Goal: Task Accomplishment & Management: Use online tool/utility

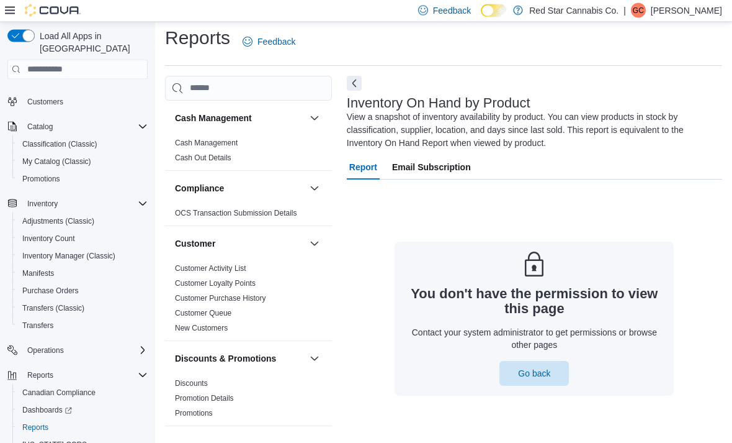
scroll to position [40, 0]
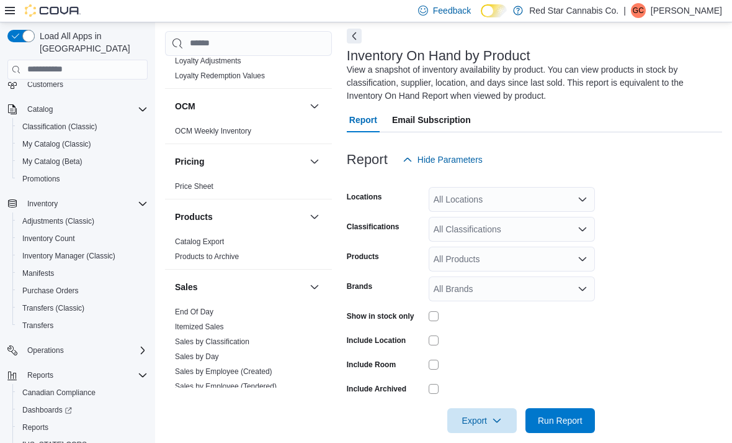
scroll to position [651, 0]
click at [203, 313] on link "End Of Day" at bounding box center [194, 312] width 38 height 9
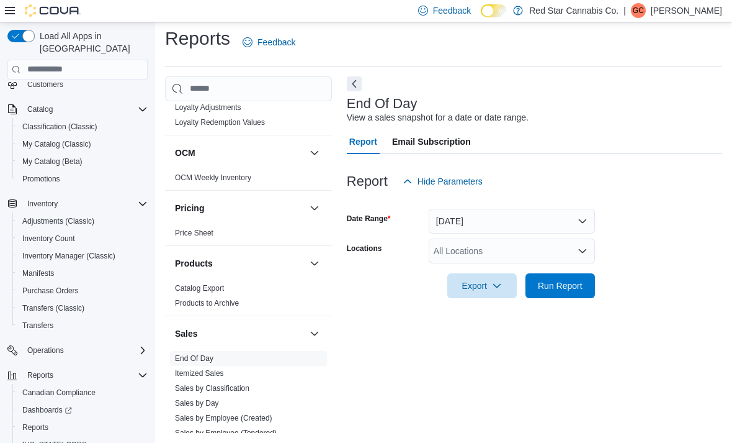
scroll to position [28, 0]
click at [575, 209] on button "Today" at bounding box center [512, 221] width 166 height 25
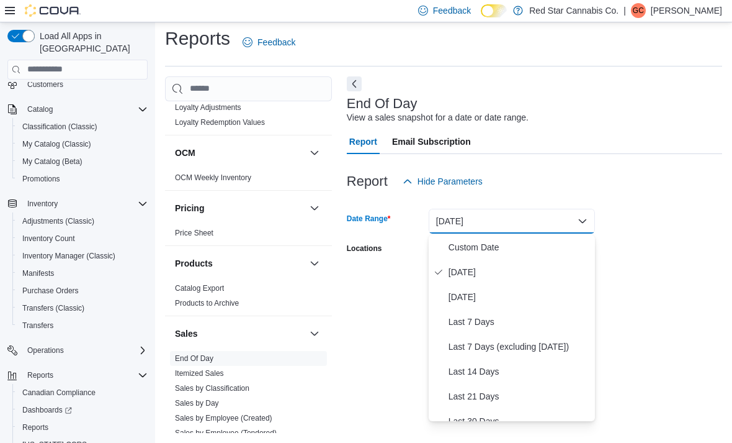
click at [492, 264] on span "Today" at bounding box center [520, 271] width 142 height 15
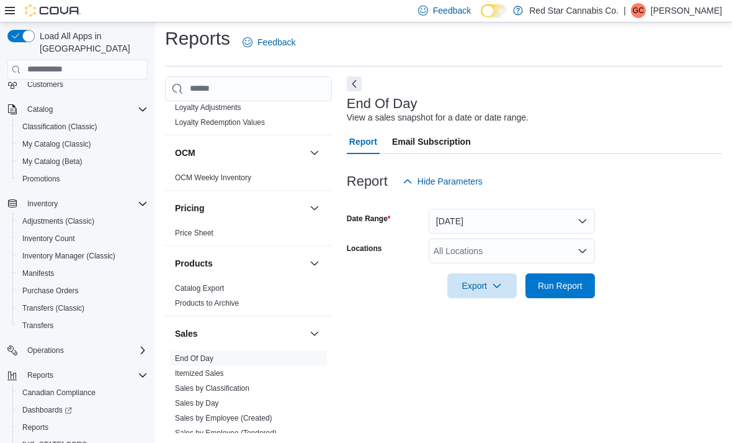
click at [585, 209] on button "Today" at bounding box center [512, 221] width 166 height 25
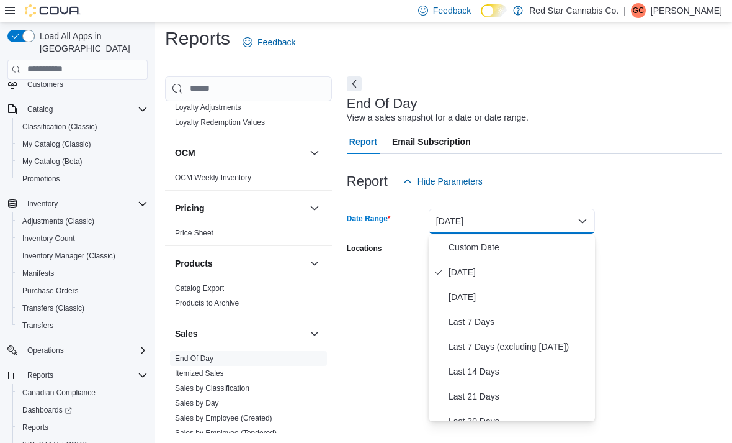
click at [513, 289] on span "Yesterday" at bounding box center [520, 296] width 142 height 15
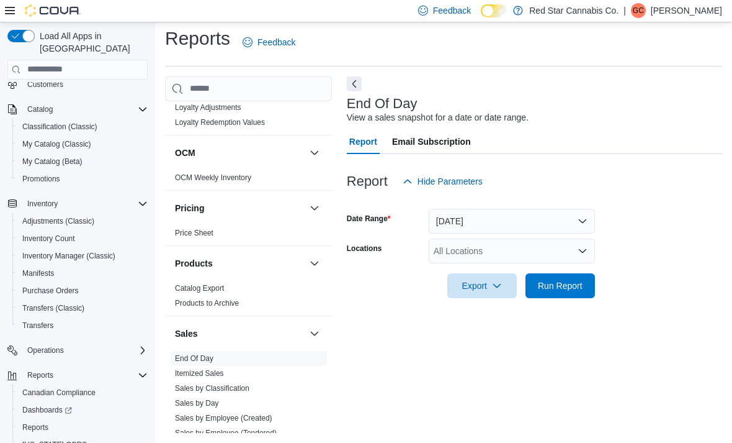
click at [578, 246] on icon "Open list of options" at bounding box center [583, 251] width 10 height 10
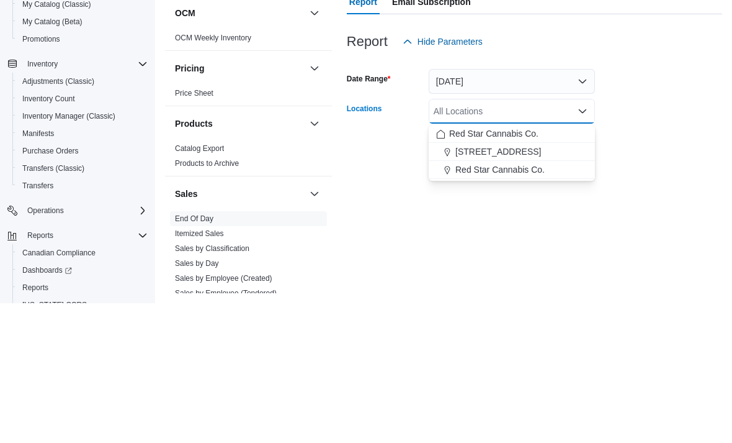
click at [558, 303] on div "Red Star Cannabis Co." at bounding box center [511, 309] width 151 height 12
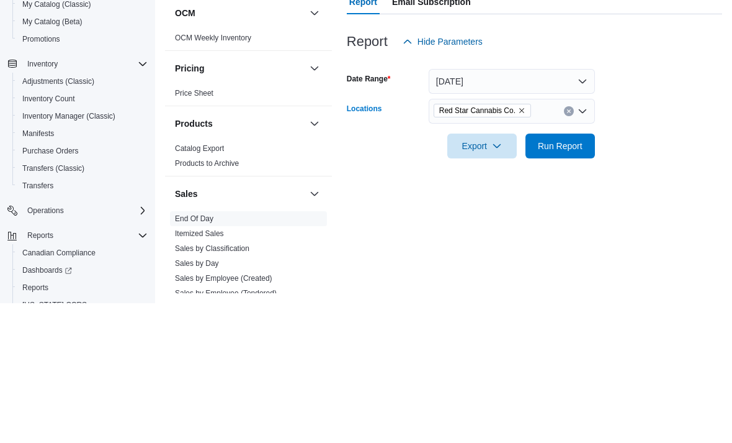
click at [671, 298] on div at bounding box center [535, 305] width 376 height 15
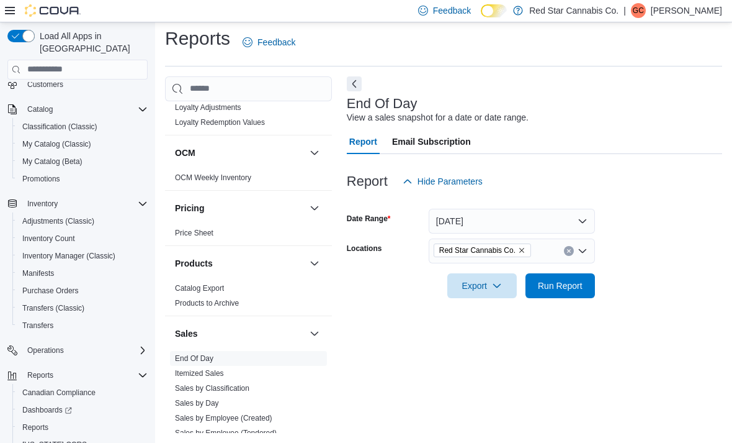
click at [579, 273] on span "Run Report" at bounding box center [560, 285] width 55 height 25
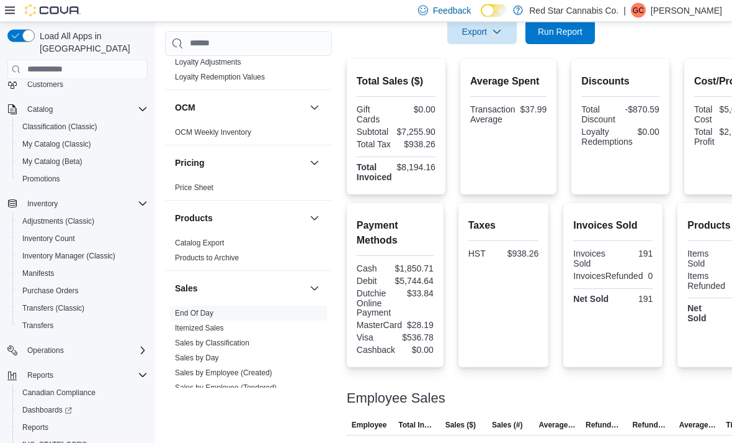
scroll to position [204, 0]
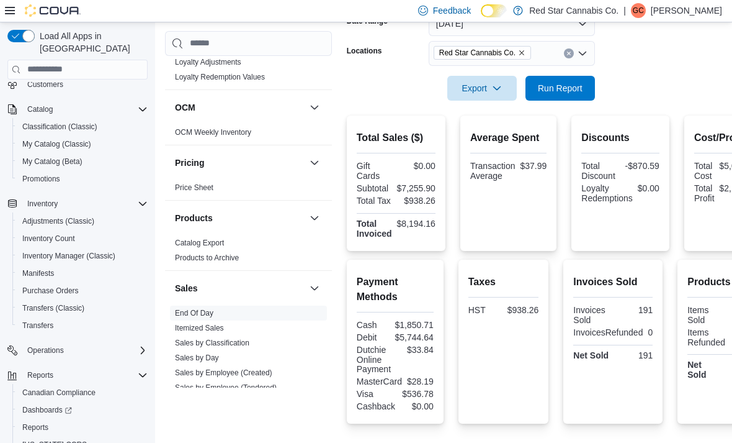
click at [503, 93] on span "Export" at bounding box center [482, 88] width 55 height 25
click at [510, 142] on span "Export to Pdf" at bounding box center [484, 139] width 56 height 10
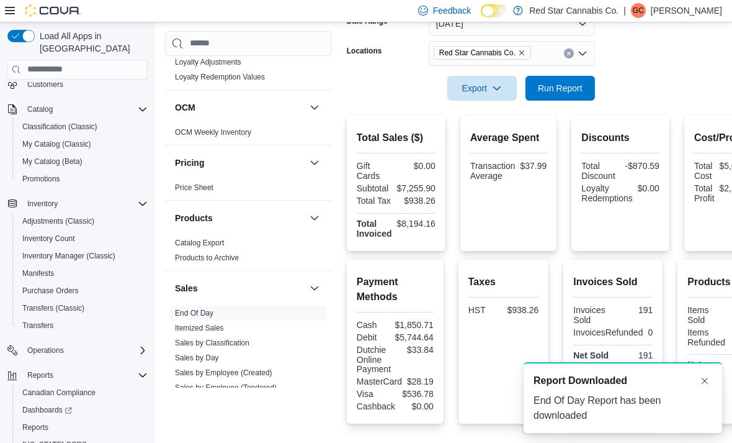
scroll to position [0, 0]
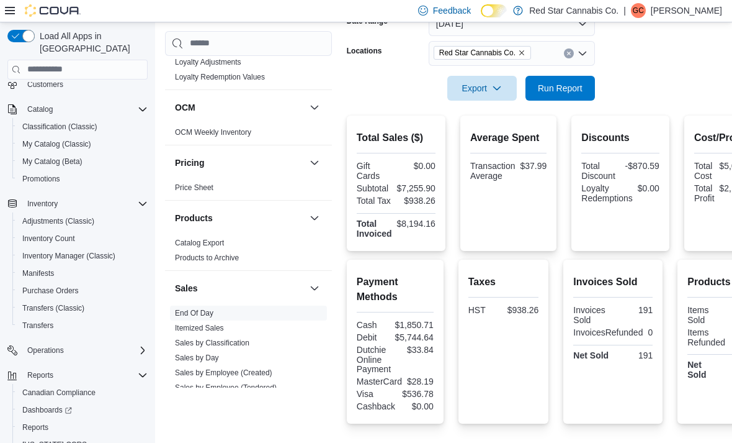
click at [503, 84] on span "Export" at bounding box center [482, 88] width 55 height 25
click at [505, 140] on span "Export to Pdf" at bounding box center [484, 139] width 56 height 10
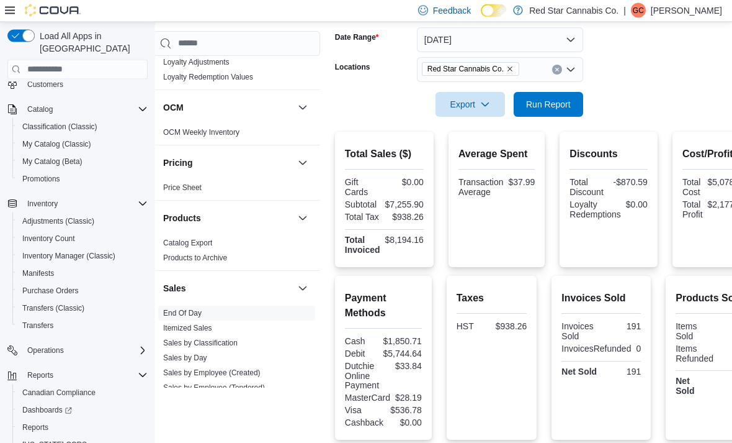
scroll to position [102, 12]
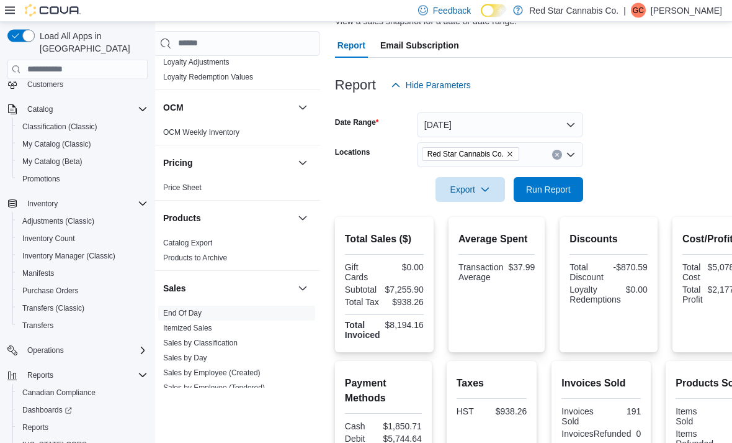
click at [515, 146] on div "Red Star Cannabis Co." at bounding box center [500, 155] width 166 height 25
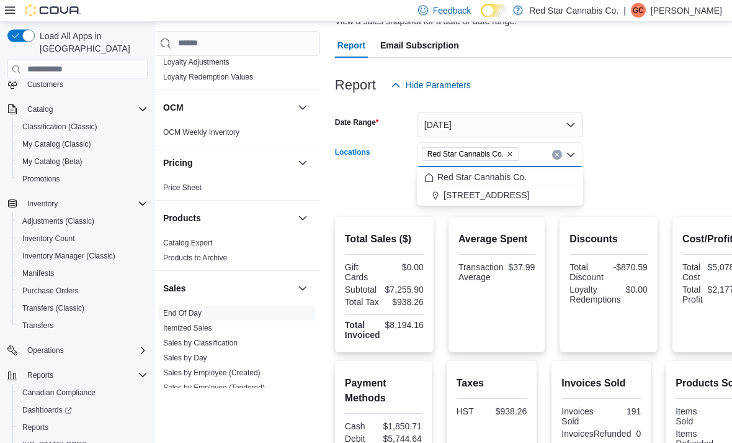
scroll to position [102, 46]
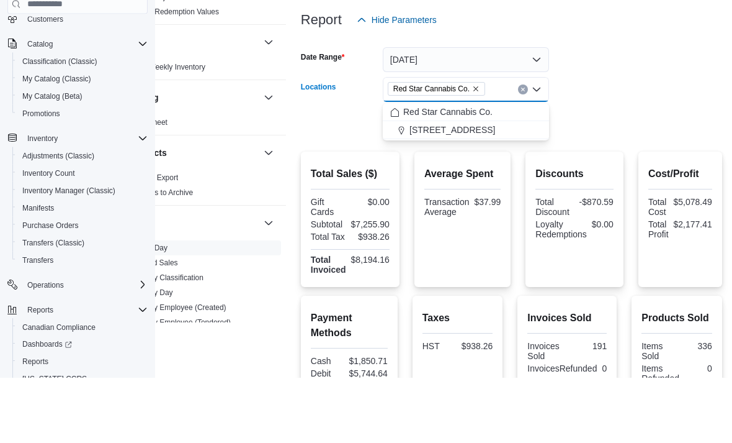
click at [467, 189] on span "15191 Yonge St." at bounding box center [453, 195] width 86 height 12
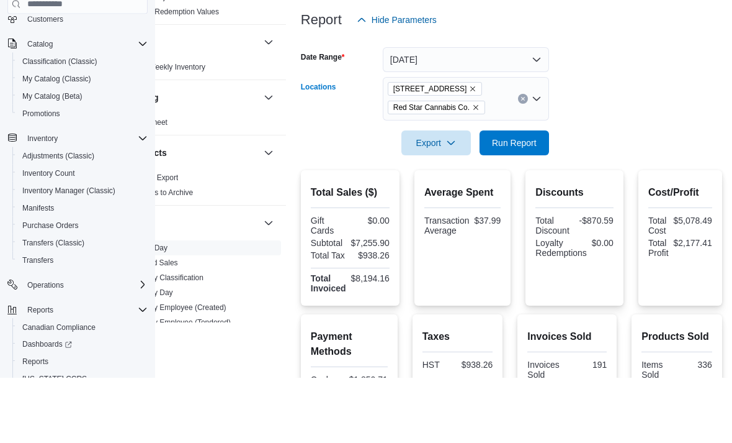
click at [651, 98] on form "Date Range Yesterday Locations 15191 Yonge St. Red Star Cannabis Co. Combo box.…" at bounding box center [511, 159] width 421 height 123
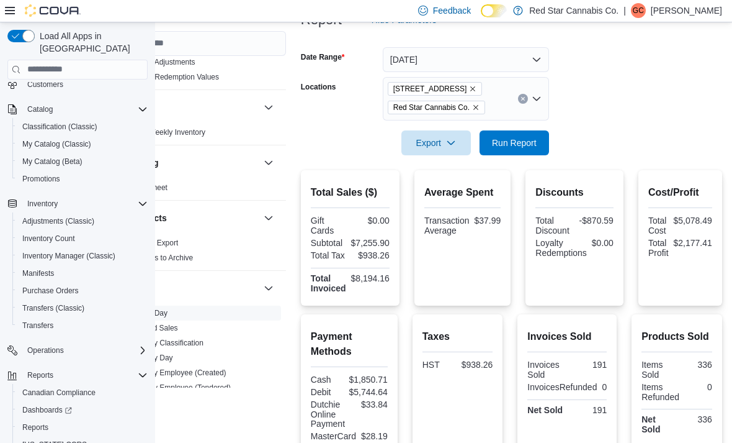
click at [480, 107] on icon "Remove Red Star Cannabis Co. from selection in this group" at bounding box center [475, 107] width 7 height 7
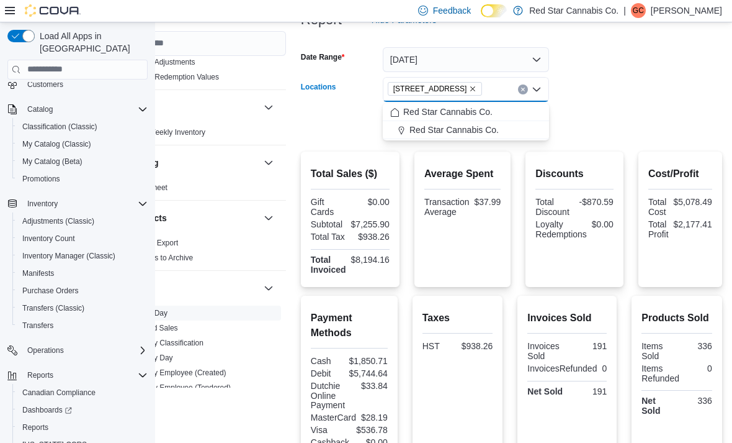
click at [639, 101] on form "Date Range Yesterday Locations 15191 Yonge St. Combo box. Selected. 15191 Yonge…" at bounding box center [511, 84] width 421 height 104
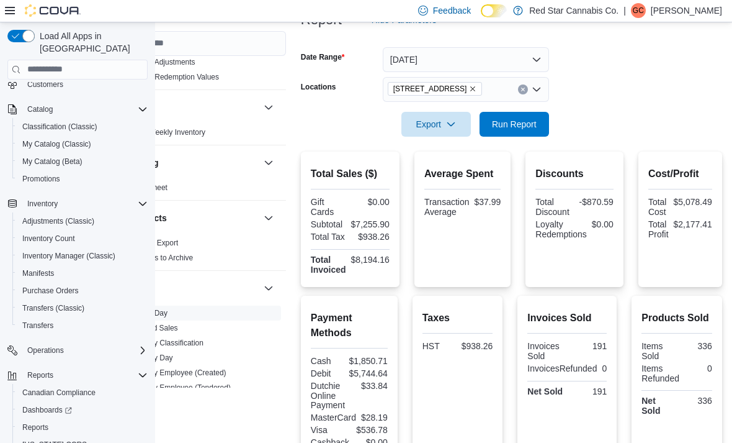
click at [516, 130] on span "Run Report" at bounding box center [514, 124] width 45 height 12
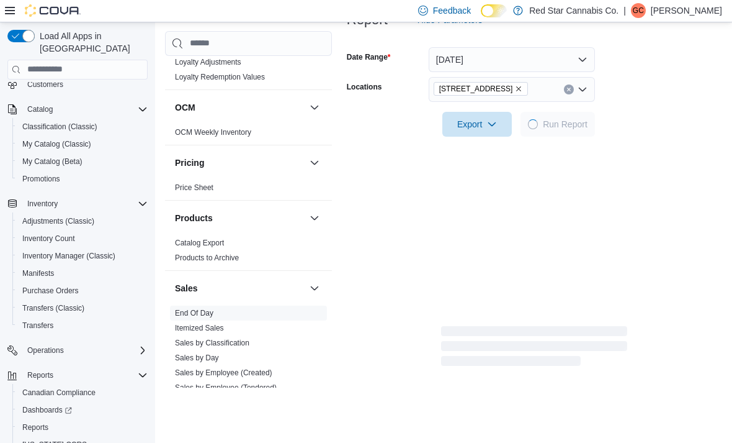
scroll to position [168, 0]
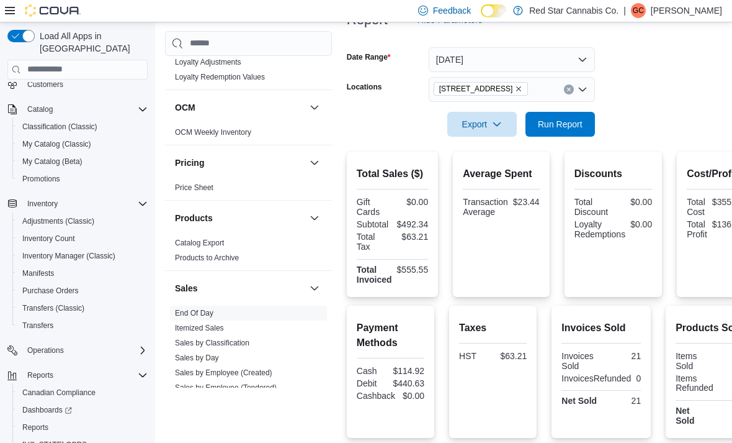
click at [508, 120] on span "Export" at bounding box center [482, 124] width 55 height 25
click at [500, 172] on span "Export to Pdf" at bounding box center [484, 175] width 56 height 10
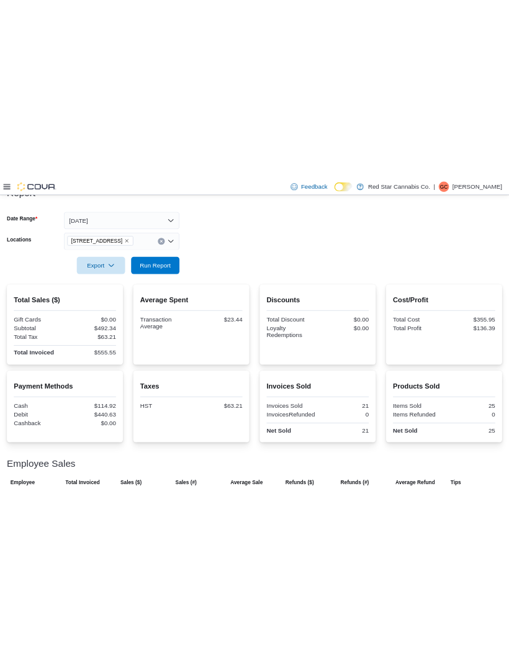
scroll to position [0, 0]
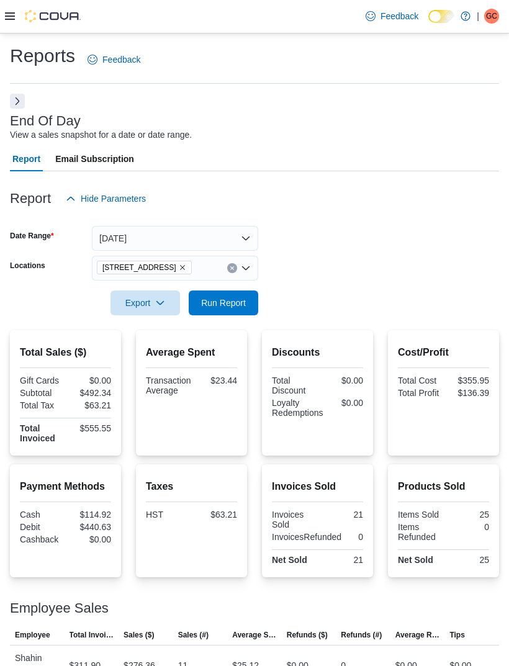
click at [247, 239] on button "Yesterday" at bounding box center [175, 238] width 166 height 25
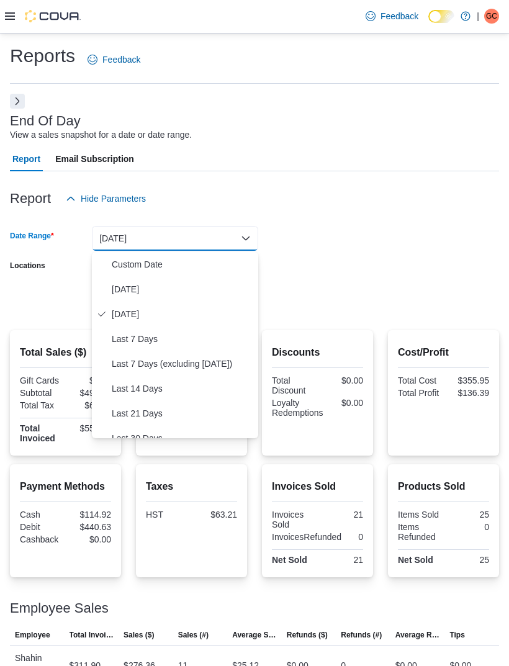
click at [143, 293] on span "Today" at bounding box center [183, 289] width 142 height 15
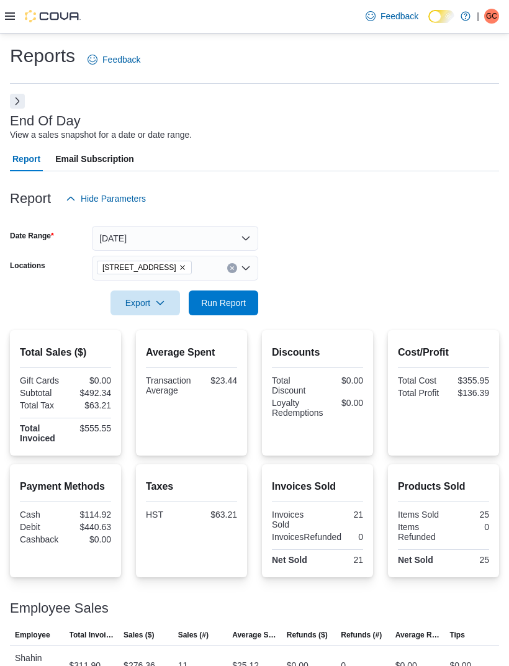
click at [329, 245] on form "Date Range Today Locations 15191 Yonge St. Export Run Report" at bounding box center [254, 263] width 489 height 104
click at [233, 312] on span "Run Report" at bounding box center [223, 302] width 55 height 25
